Goal: Task Accomplishment & Management: Manage account settings

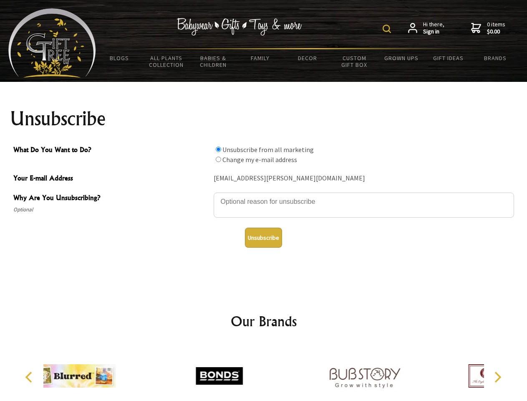
click at [388, 29] on img at bounding box center [387, 29] width 8 height 8
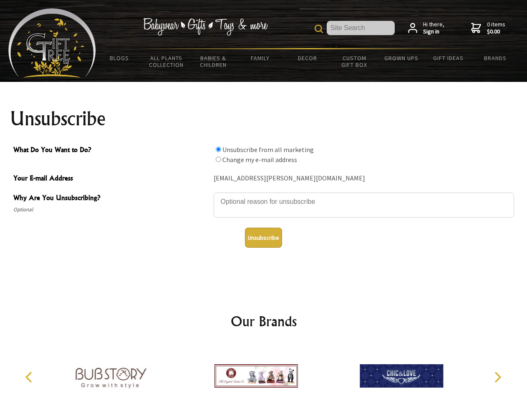
click at [264, 195] on textarea "Why Are You Unsubscribing?" at bounding box center [364, 205] width 301 height 25
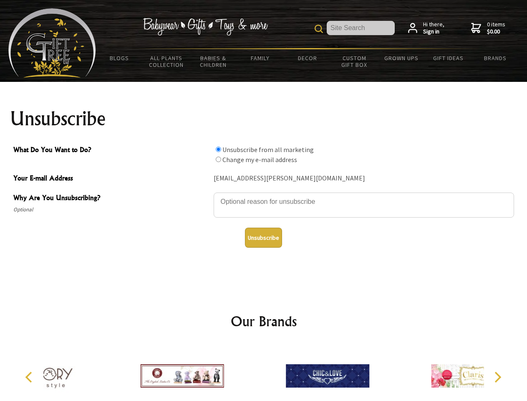
click at [218, 149] on input "What Do You Want to Do?" at bounding box center [218, 149] width 5 height 5
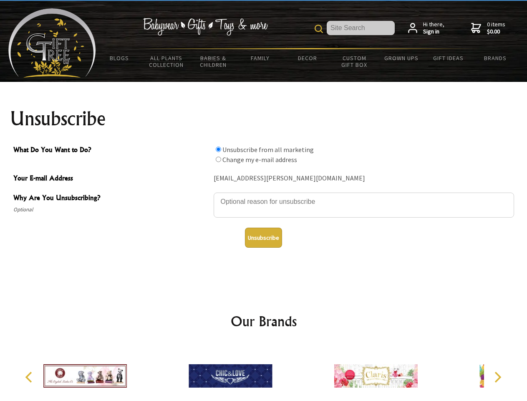
click at [218, 159] on input "What Do You Want to Do?" at bounding box center [218, 159] width 5 height 5
radio input "true"
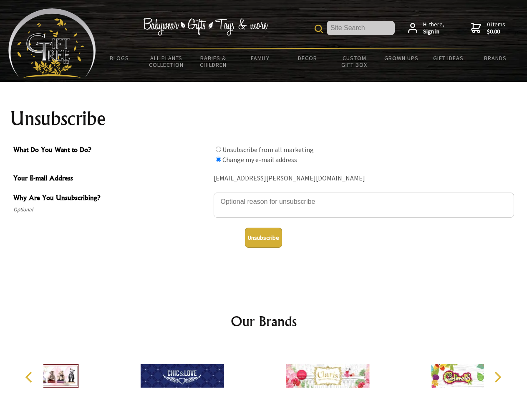
click at [263, 238] on button "Unsubscribe" at bounding box center [263, 238] width 37 height 20
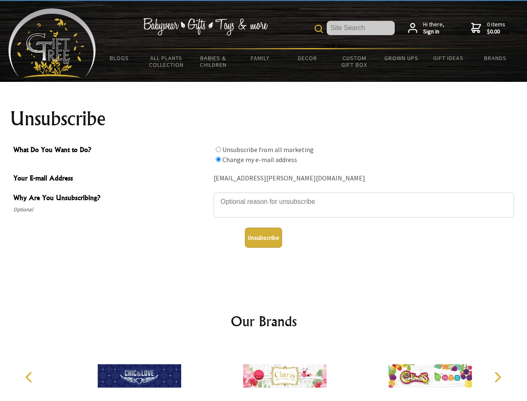
click at [264, 372] on img at bounding box center [285, 376] width 84 height 63
click at [30, 377] on icon "Previous" at bounding box center [29, 377] width 11 height 11
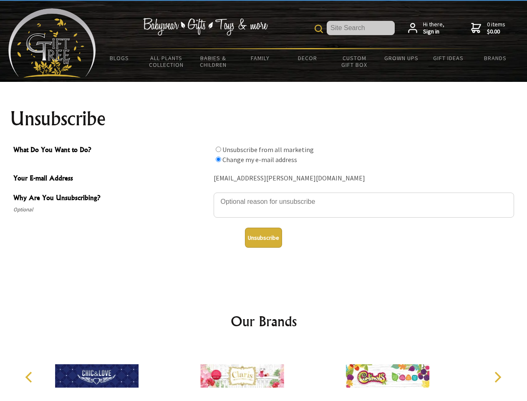
click at [498, 377] on icon "Next" at bounding box center [497, 377] width 11 height 11
